Goal: Information Seeking & Learning: Learn about a topic

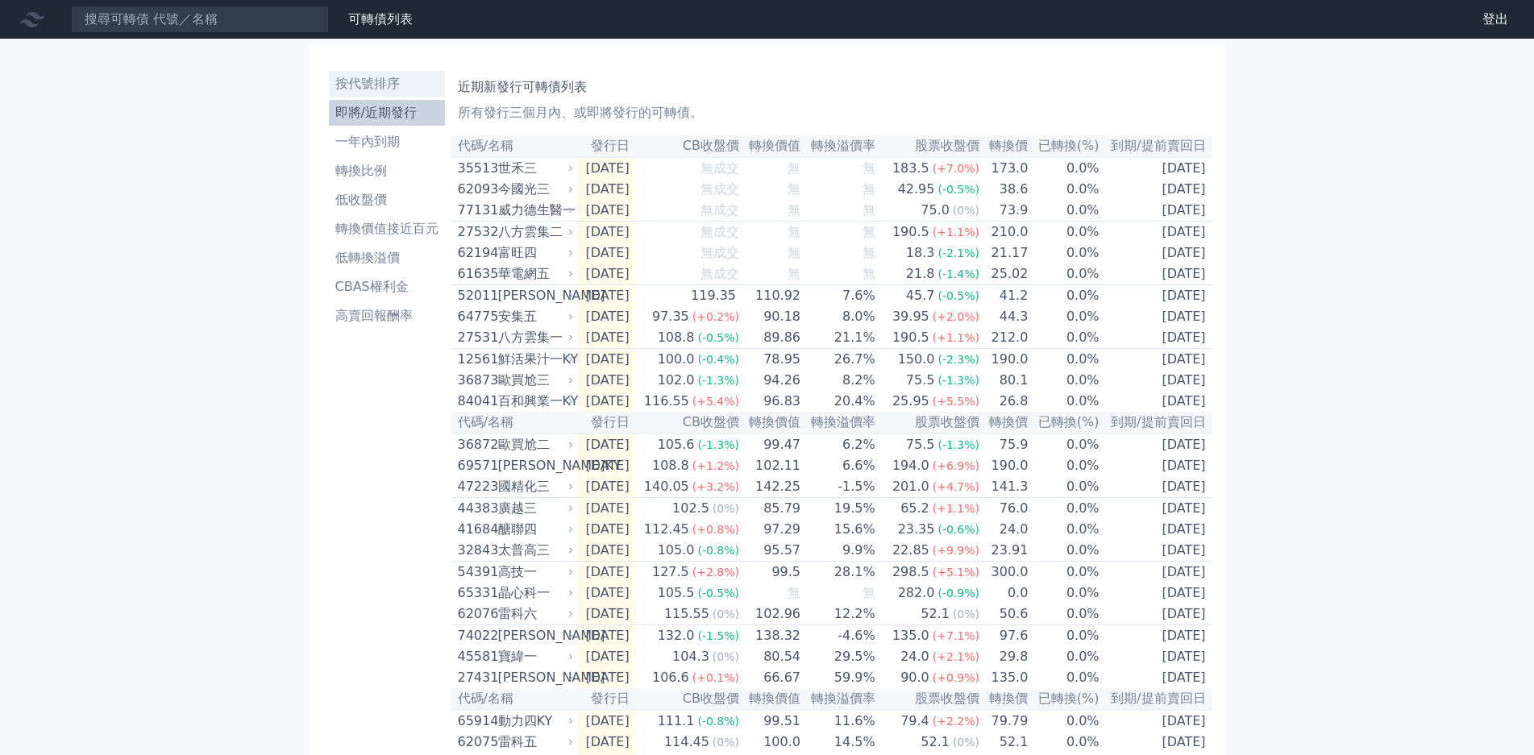
click at [360, 74] on li "按代號排序" at bounding box center [387, 83] width 116 height 19
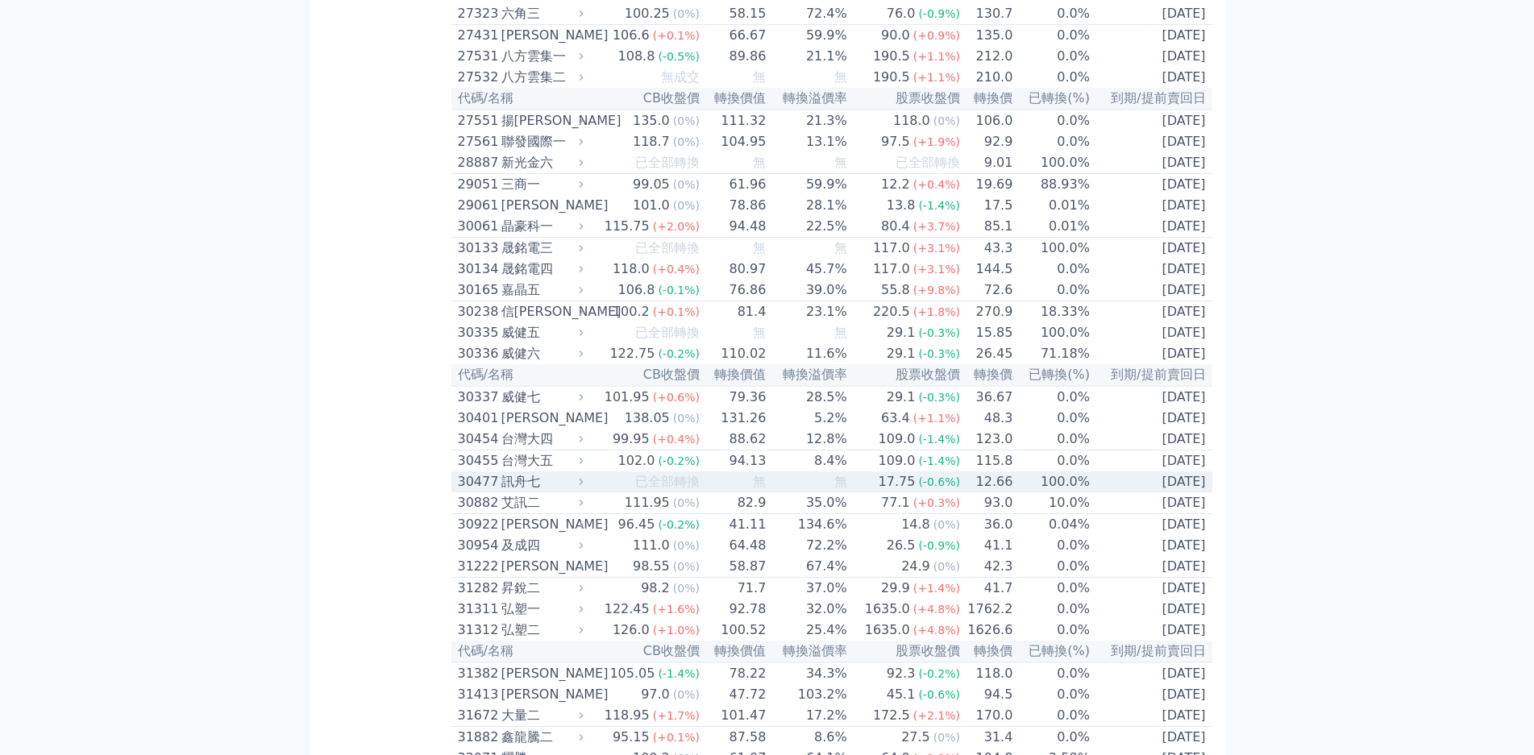
scroll to position [1902, 0]
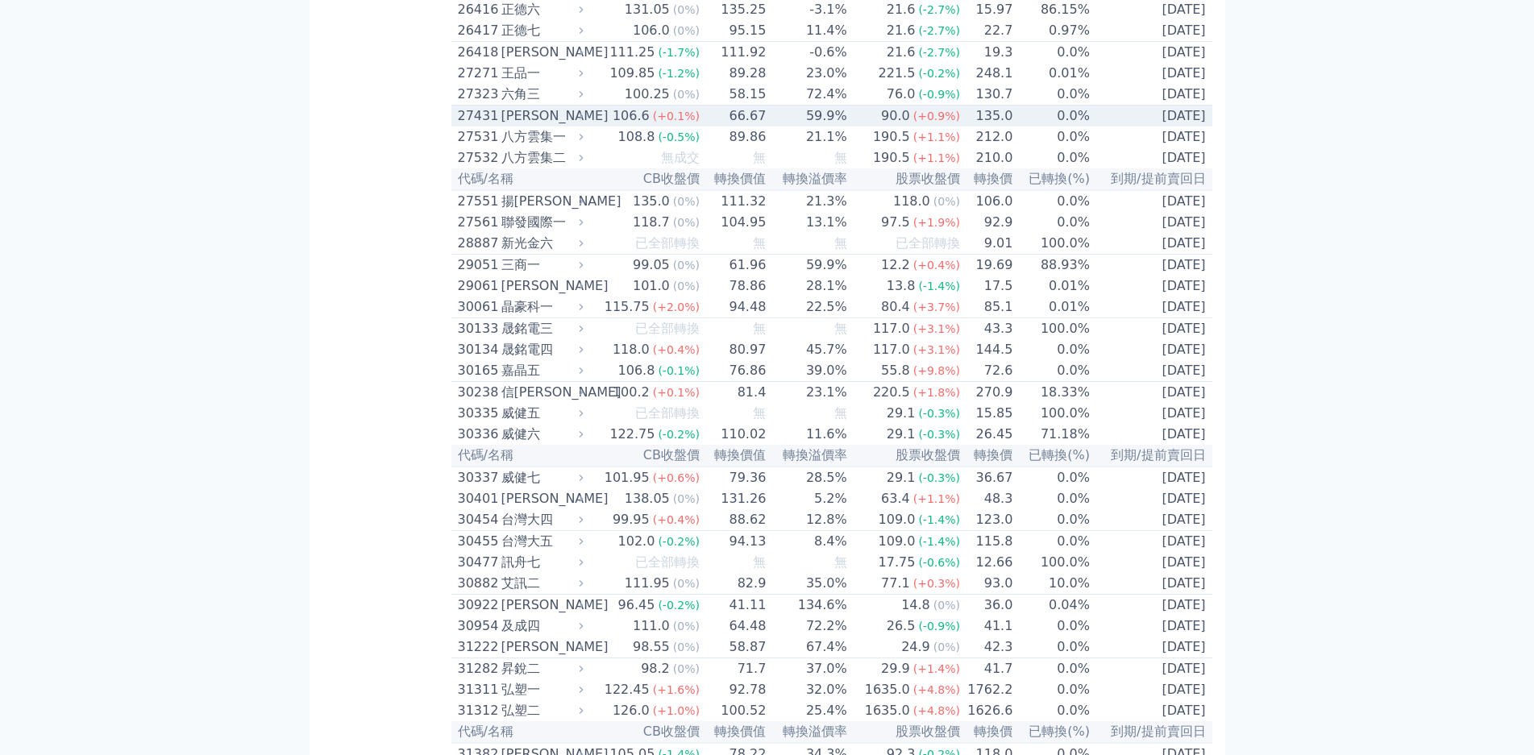
click at [501, 126] on div "[PERSON_NAME]" at bounding box center [540, 115] width 79 height 19
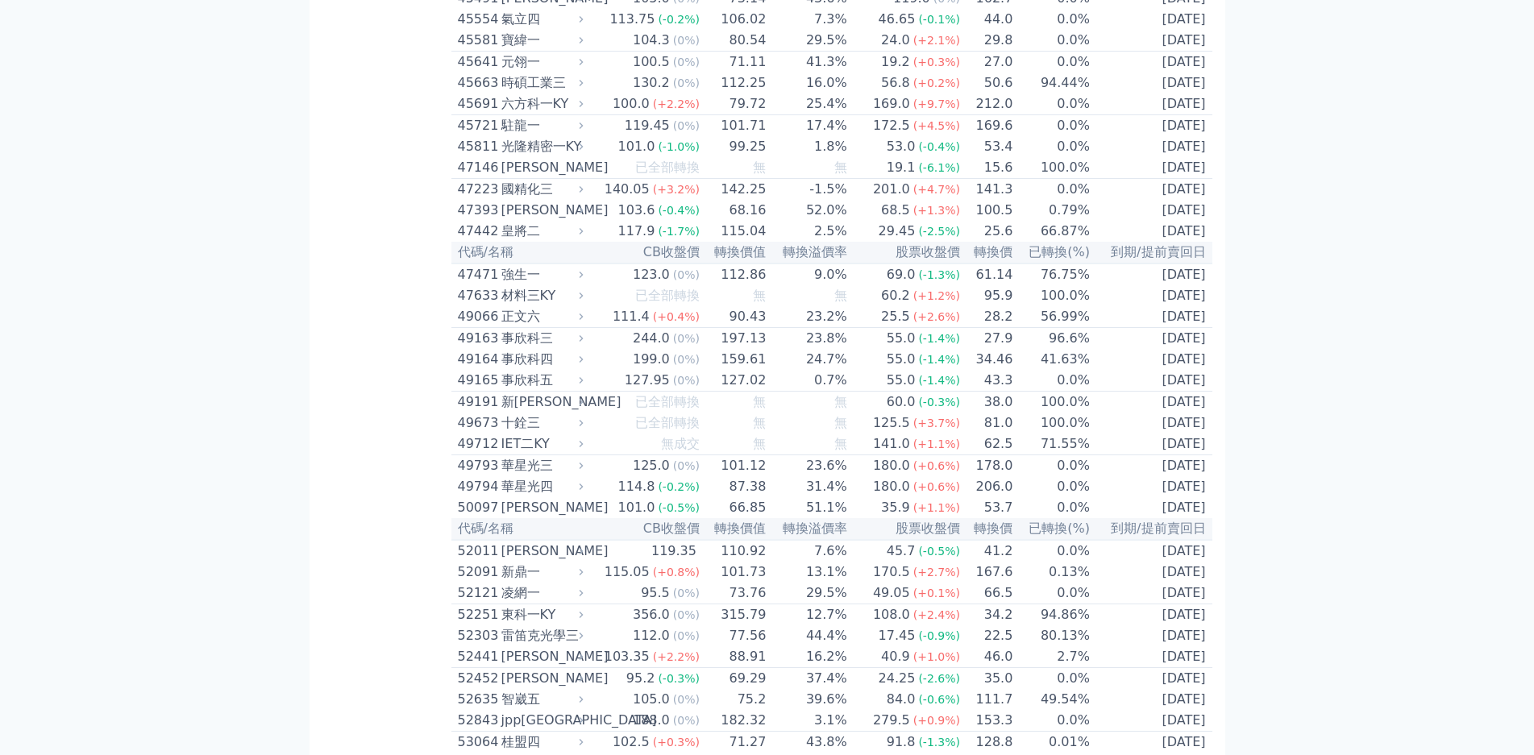
scroll to position [3169, 0]
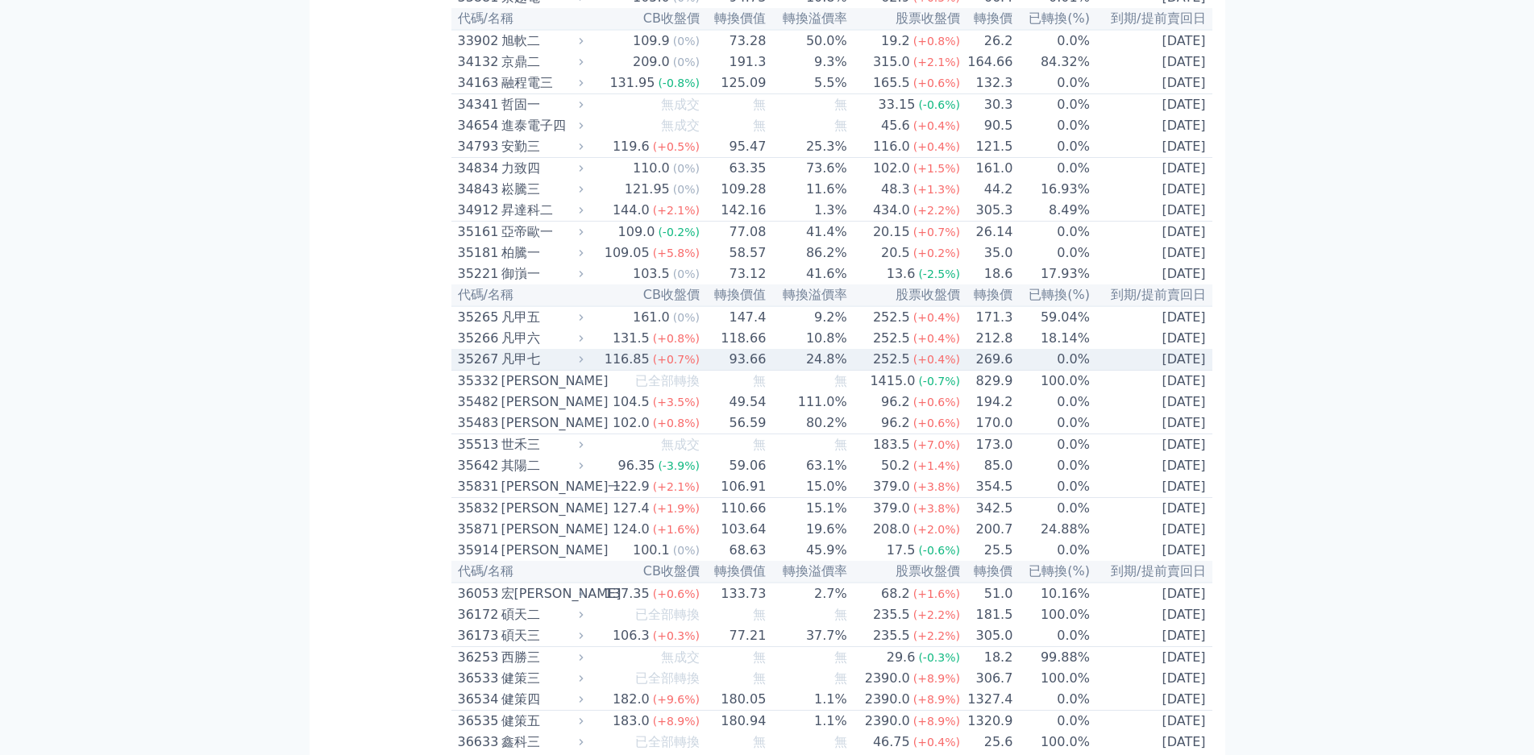
click at [501, 369] on div "凡甲七" at bounding box center [540, 359] width 79 height 19
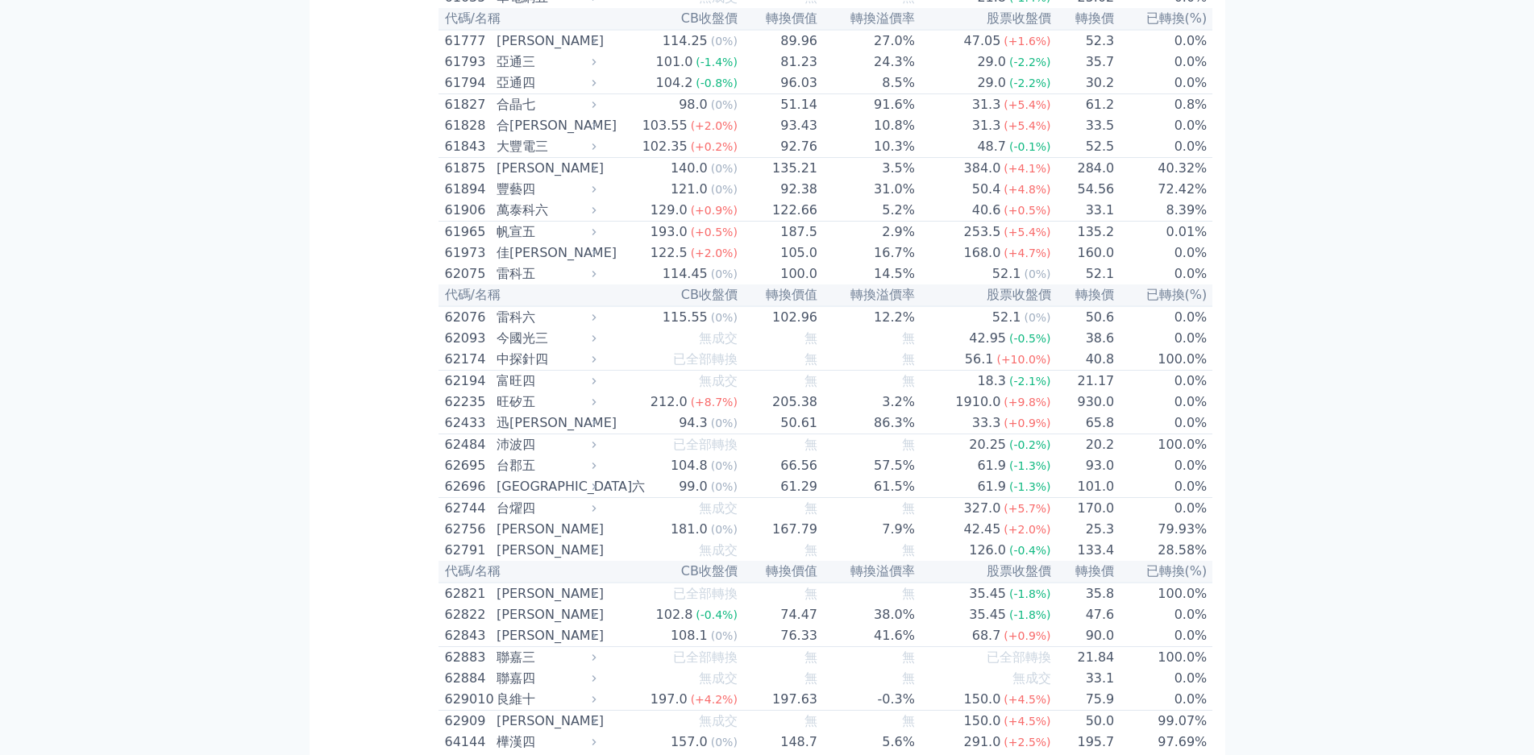
scroll to position [7118, 0]
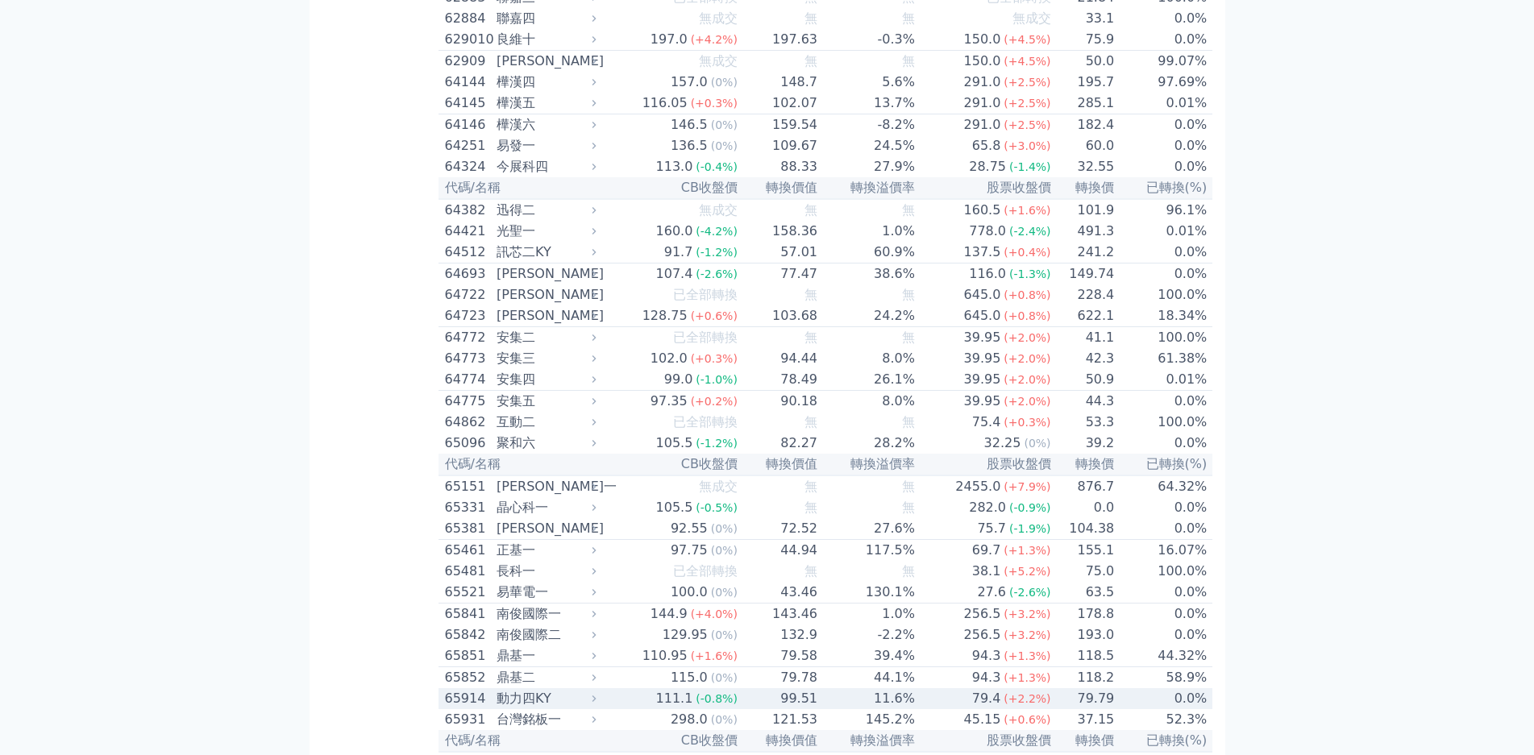
click at [445, 689] on div "65914" at bounding box center [469, 698] width 48 height 19
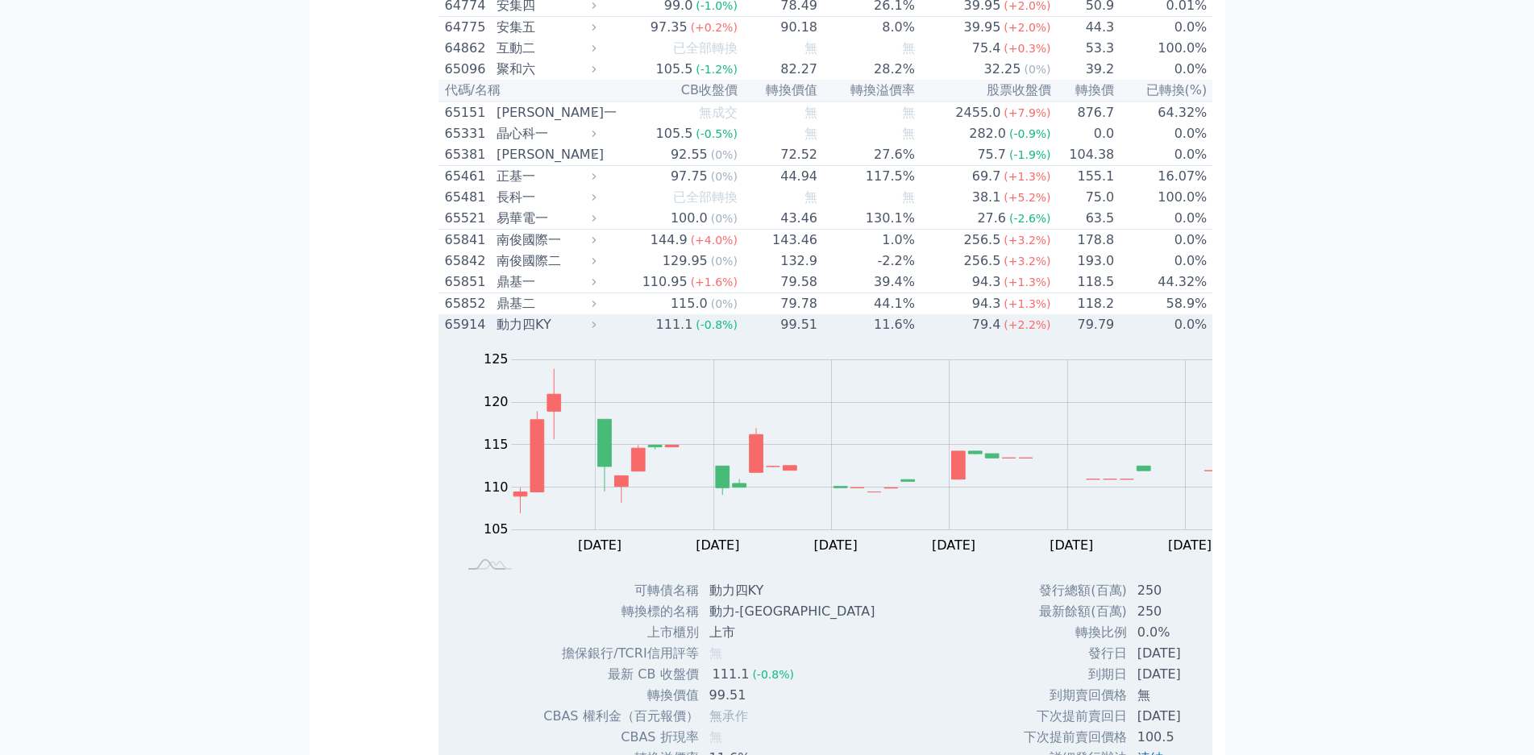
scroll to position [7521, 0]
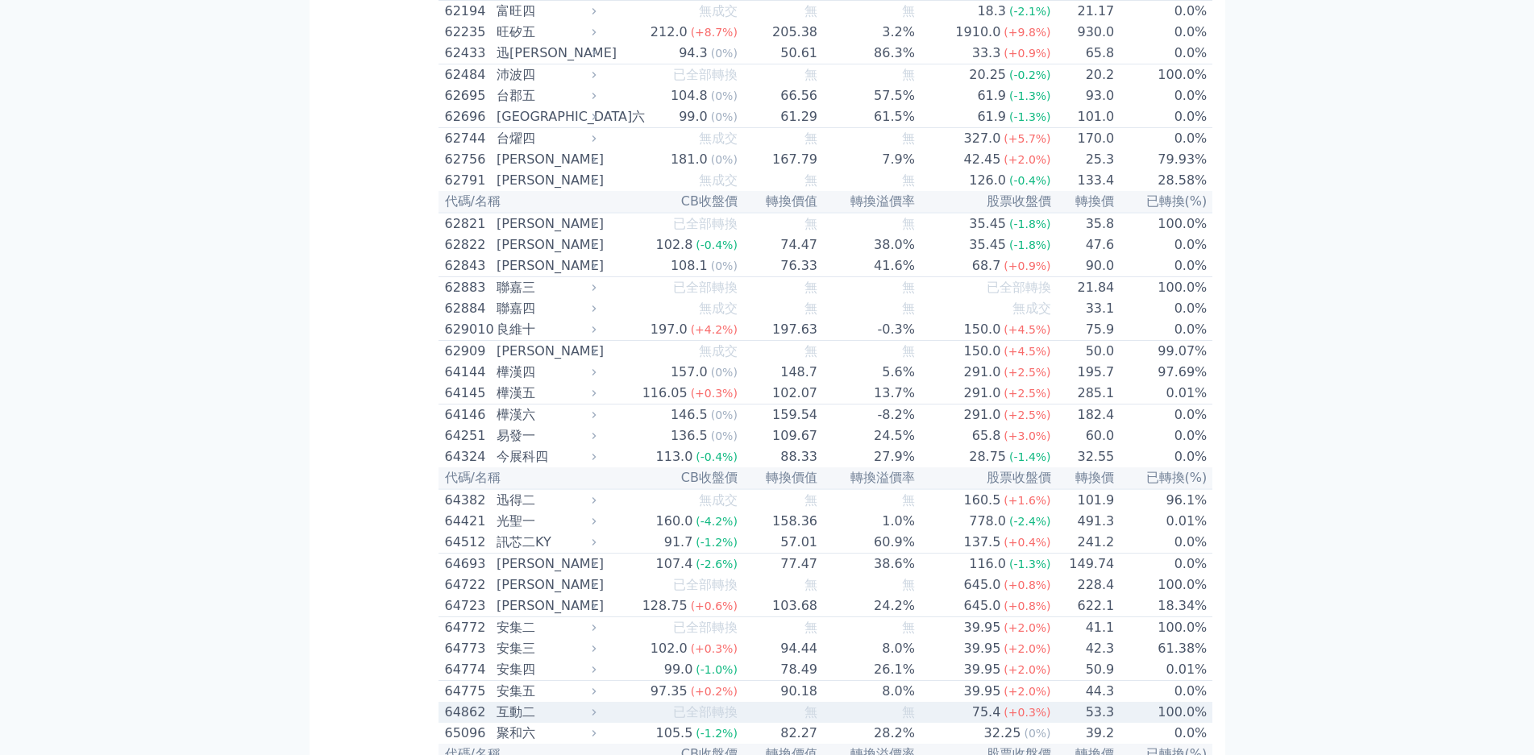
scroll to position [6715, 0]
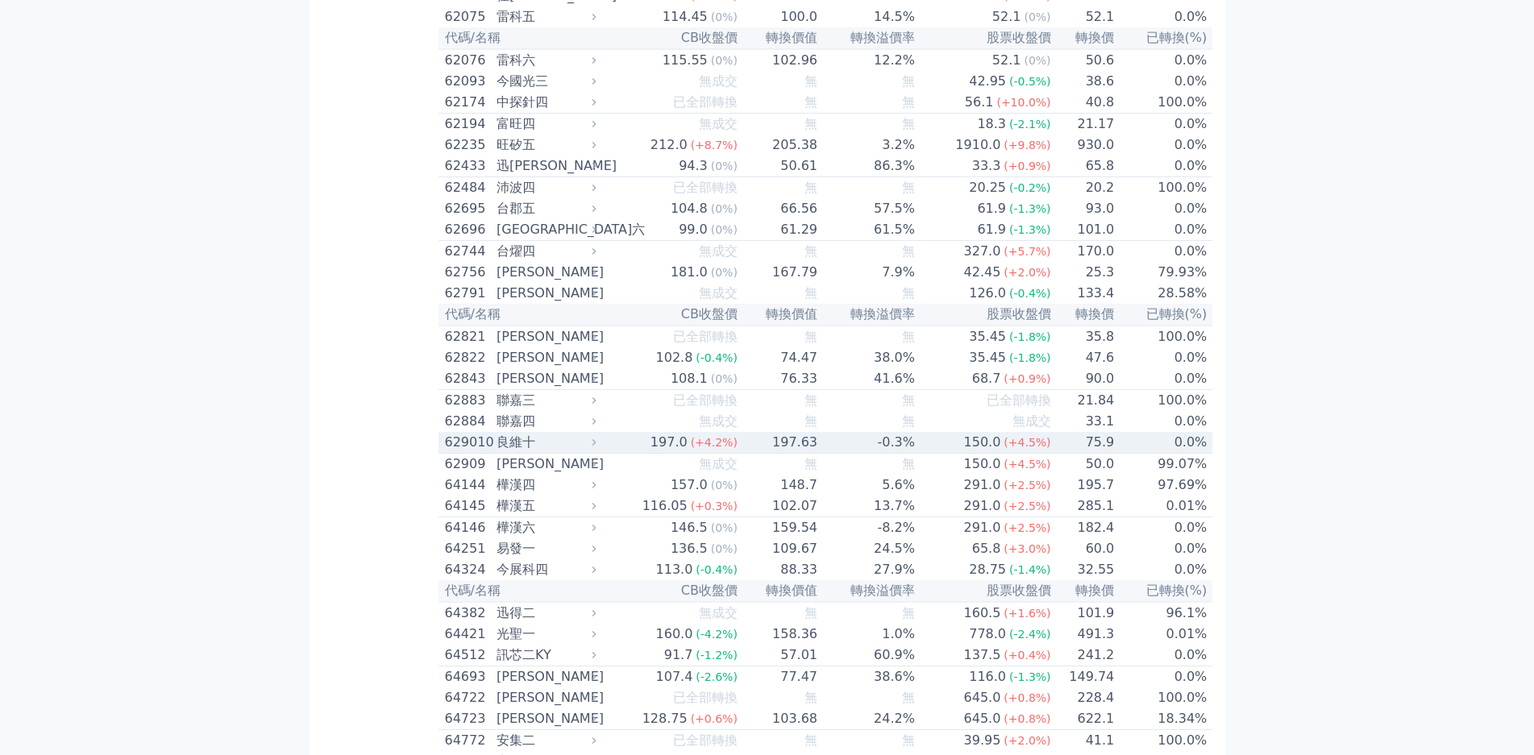
click at [497, 433] on div "良維十" at bounding box center [545, 442] width 96 height 19
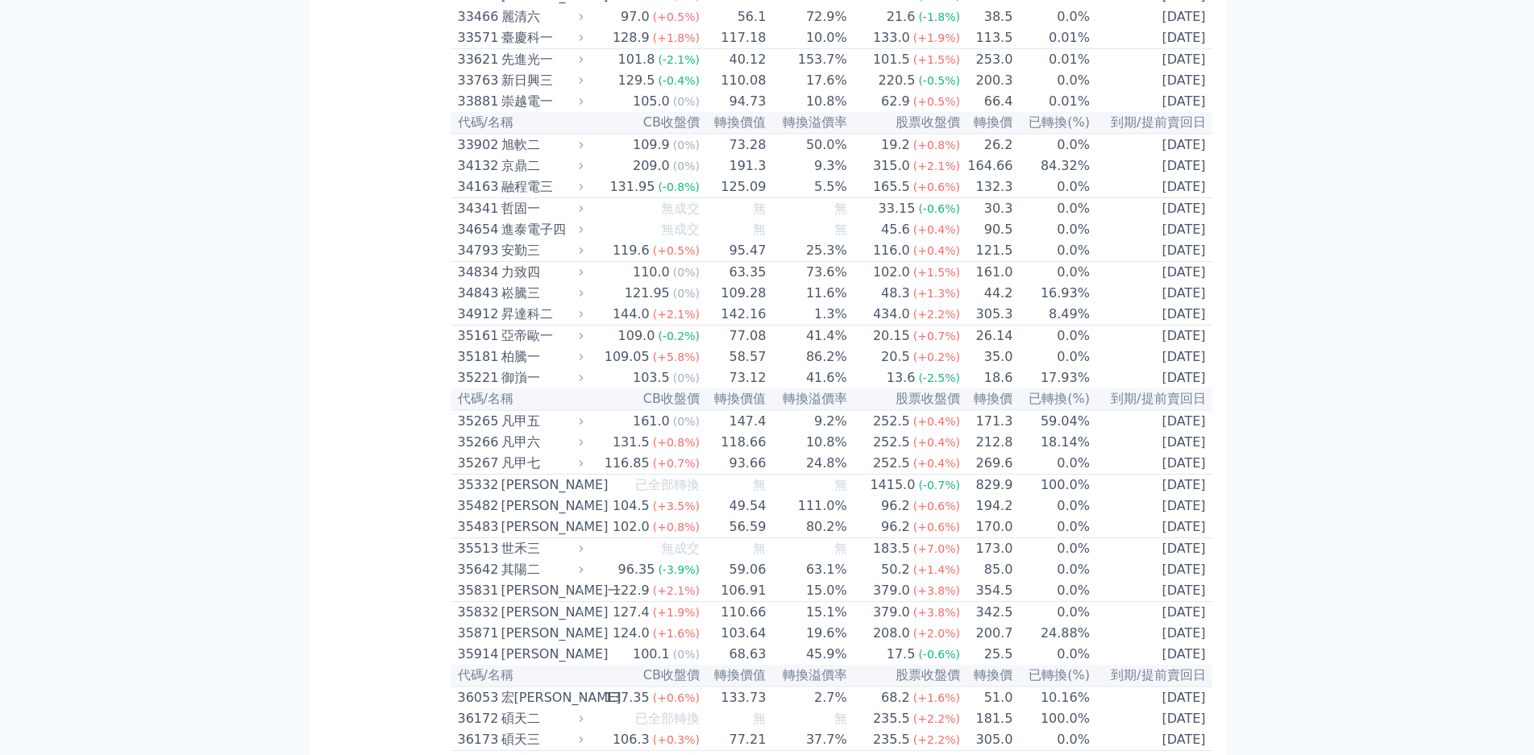
scroll to position [3074, 0]
